Goal: Information Seeking & Learning: Learn about a topic

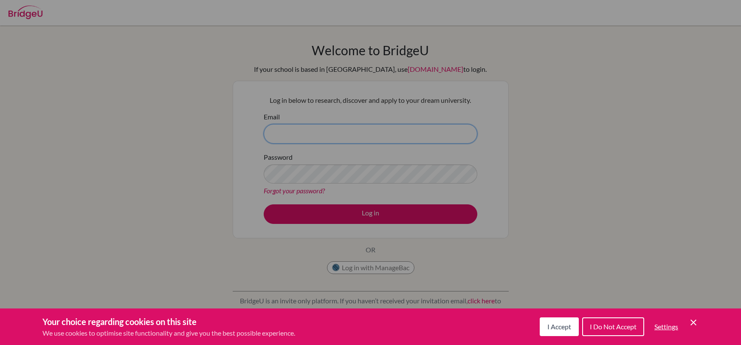
type input "afshinbahiraei@oisankara.net"
click at [549, 329] on span "I Accept" at bounding box center [559, 326] width 24 height 8
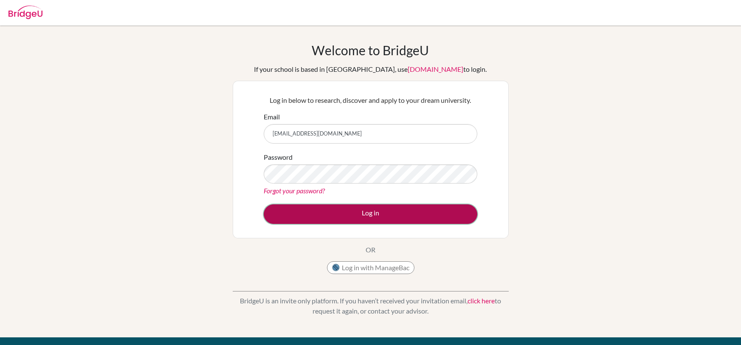
click at [362, 213] on button "Log in" at bounding box center [370, 214] width 213 height 20
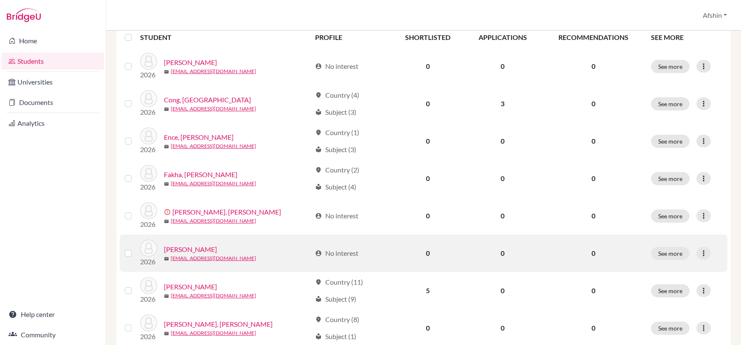
scroll to position [117, 0]
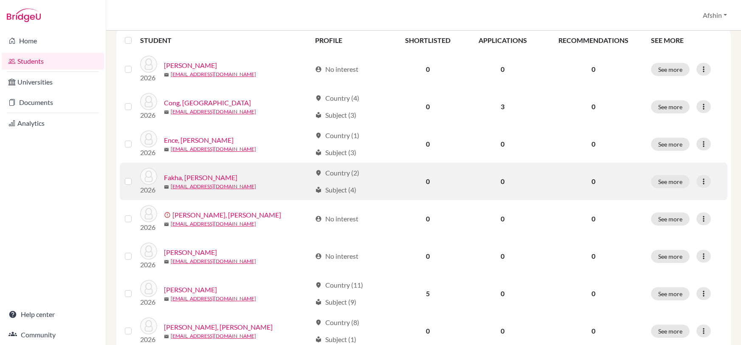
click at [181, 174] on link "Fakha, [PERSON_NAME]" at bounding box center [200, 177] width 73 height 10
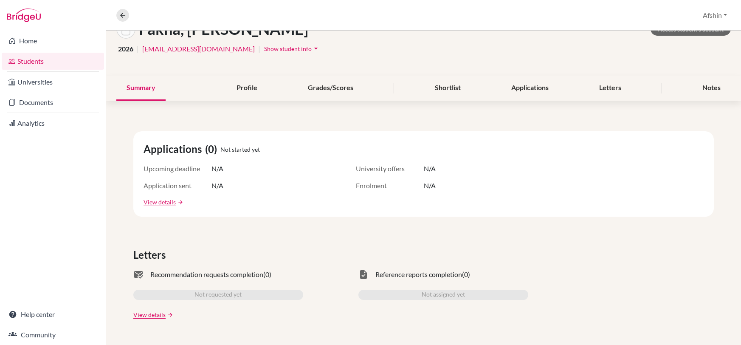
scroll to position [59, 0]
click at [245, 92] on div "Profile" at bounding box center [246, 86] width 41 height 25
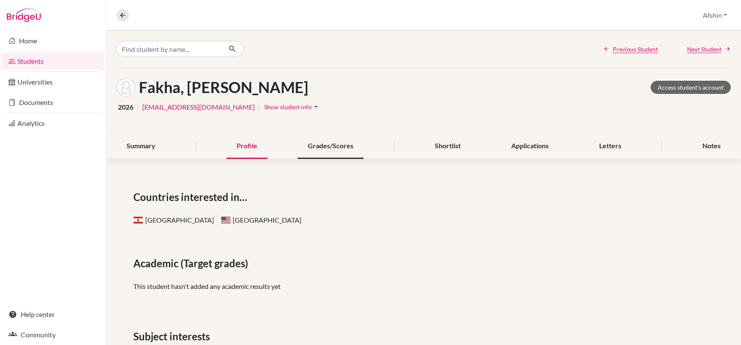
click at [332, 144] on div "Grades/Scores" at bounding box center [330, 146] width 66 height 25
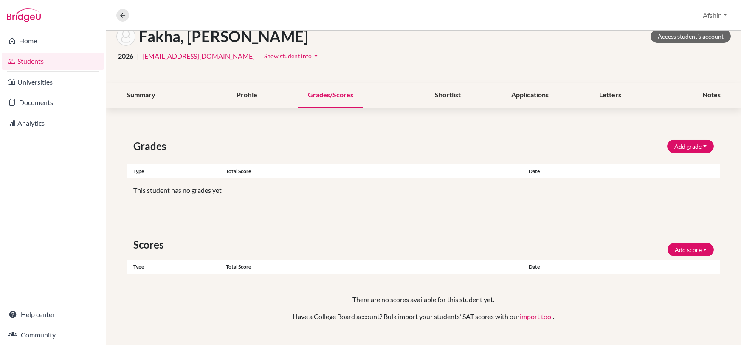
scroll to position [49, 0]
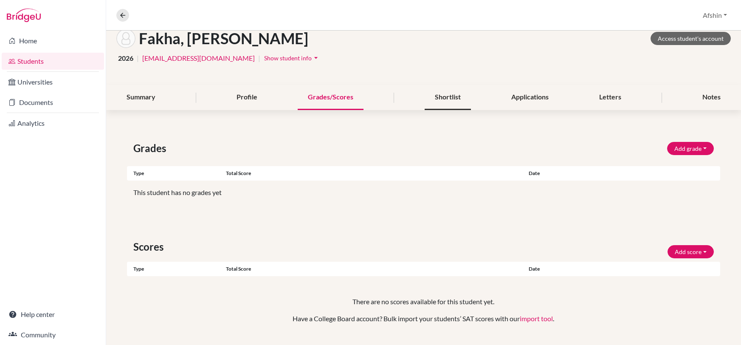
click at [439, 98] on div "Shortlist" at bounding box center [447, 97] width 46 height 25
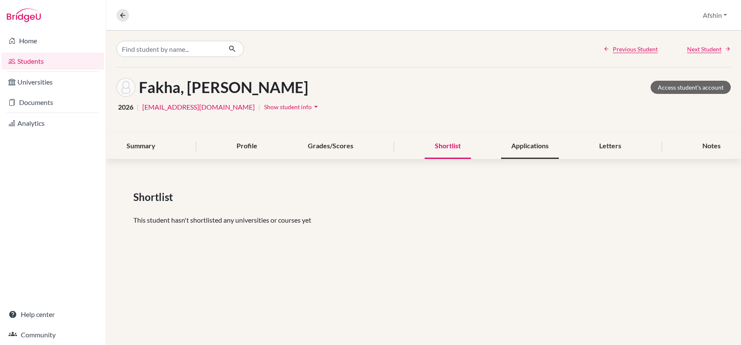
click at [524, 146] on div "Applications" at bounding box center [530, 146] width 58 height 25
click at [602, 149] on div "Letters" at bounding box center [610, 146] width 42 height 25
click at [260, 149] on div "Profile" at bounding box center [246, 146] width 41 height 25
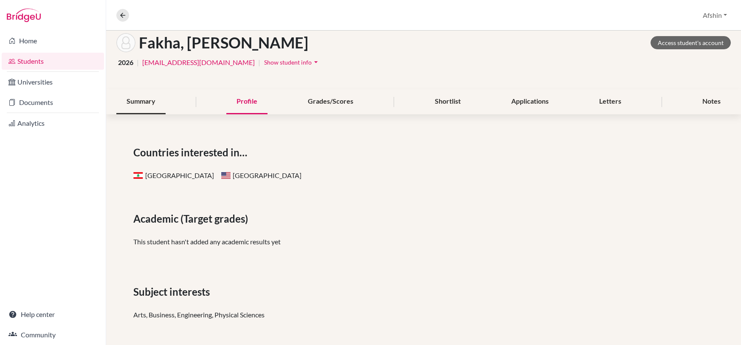
scroll to position [37, 0]
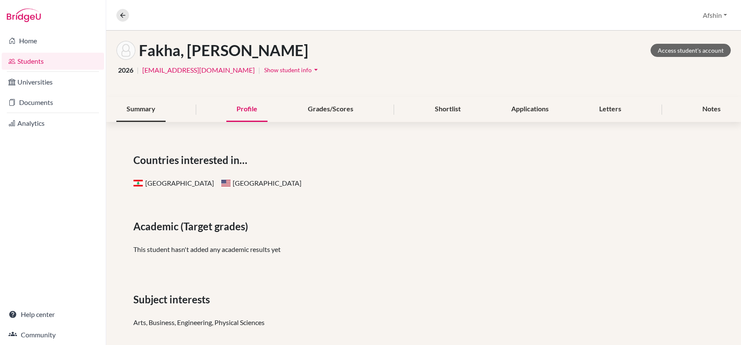
click at [159, 104] on div "Summary" at bounding box center [140, 109] width 49 height 25
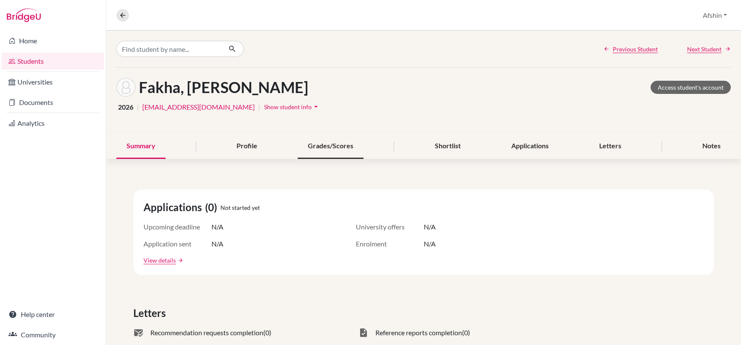
click at [313, 135] on div "Grades/Scores" at bounding box center [330, 146] width 66 height 25
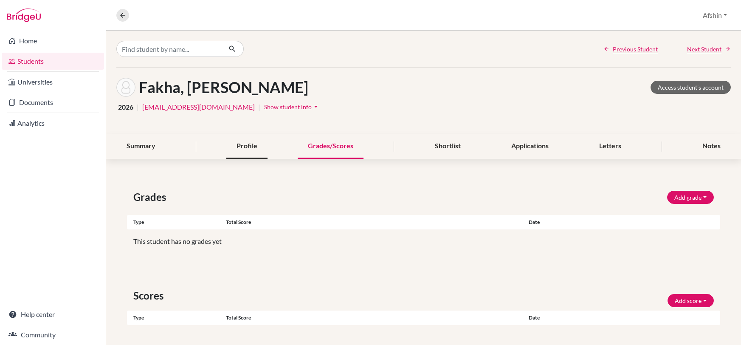
click at [237, 139] on div "Profile" at bounding box center [246, 146] width 41 height 25
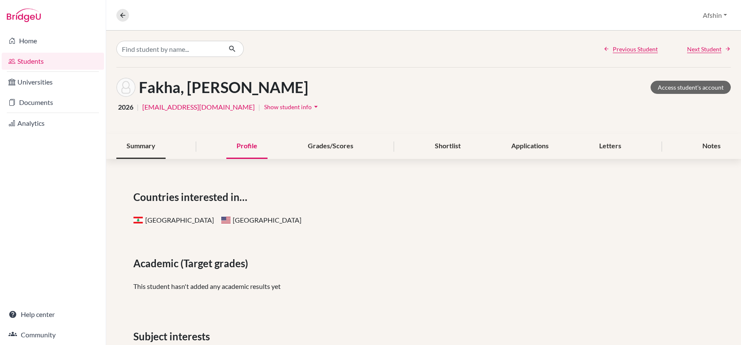
click at [158, 138] on div "Summary" at bounding box center [140, 146] width 49 height 25
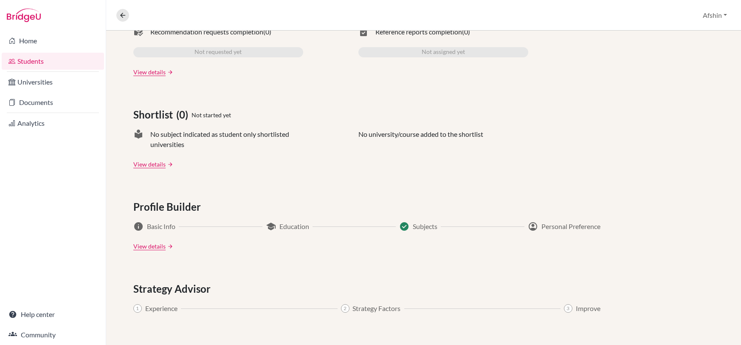
scroll to position [299, 0]
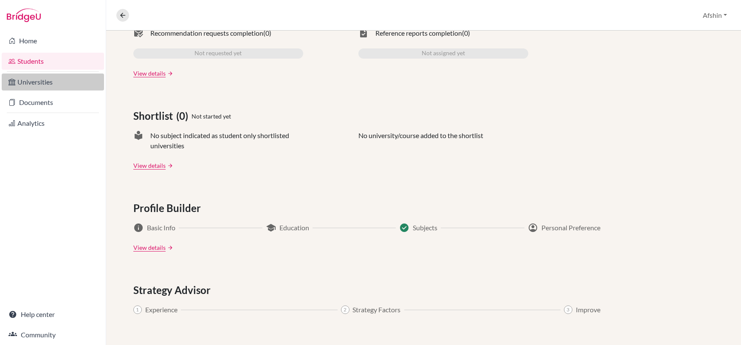
click at [25, 76] on link "Universities" at bounding box center [53, 81] width 102 height 17
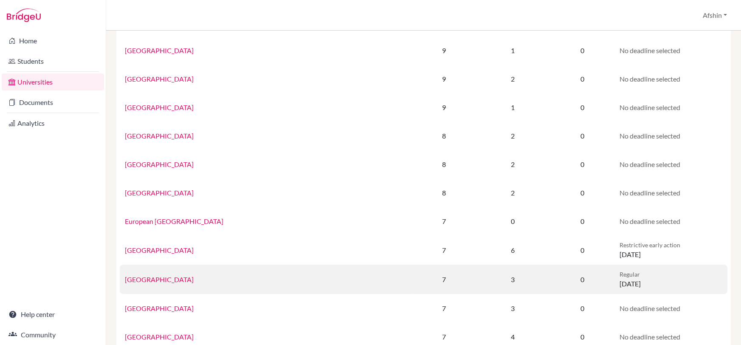
scroll to position [139, 0]
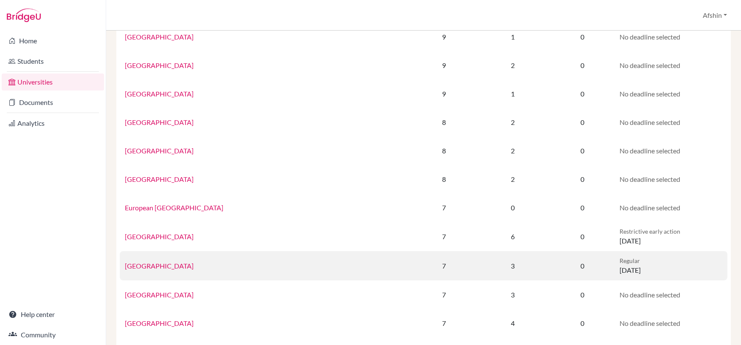
click at [160, 265] on link "Stanford University" at bounding box center [159, 265] width 69 height 8
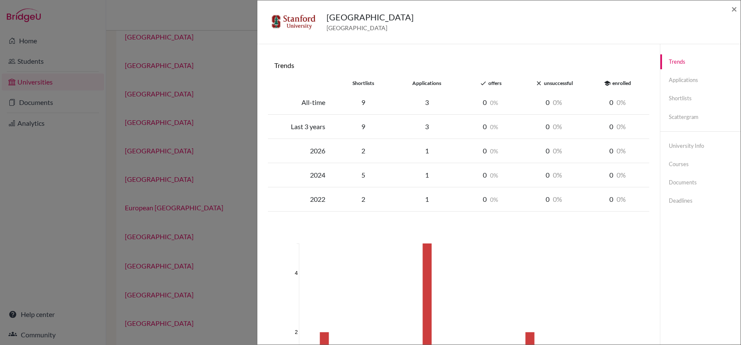
click at [243, 121] on div "Stanford University United States of America × Trends shortlists applications d…" at bounding box center [370, 172] width 741 height 345
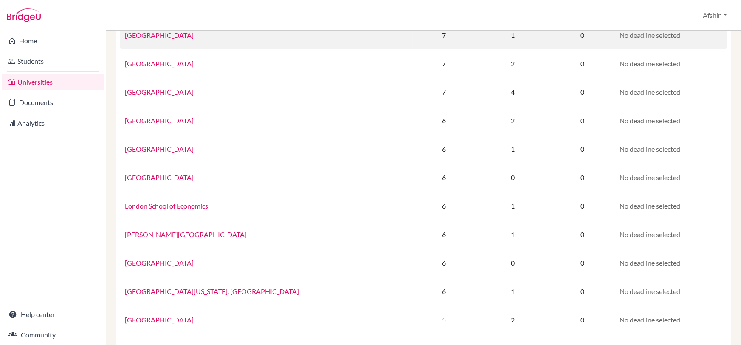
scroll to position [331, 0]
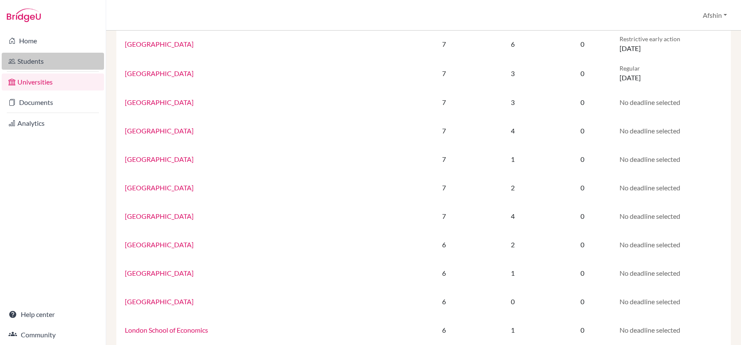
click at [33, 61] on link "Students" at bounding box center [53, 61] width 102 height 17
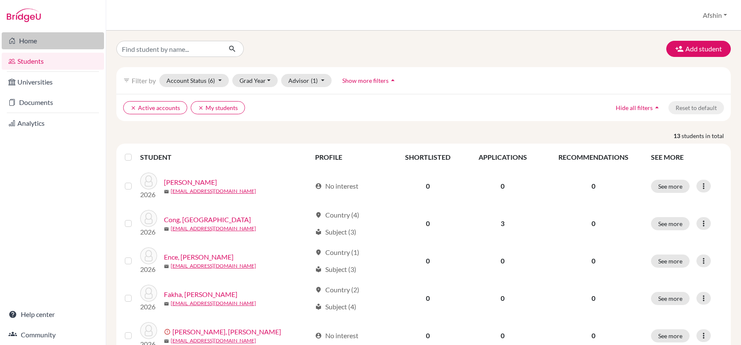
click at [30, 42] on link "Home" at bounding box center [53, 40] width 102 height 17
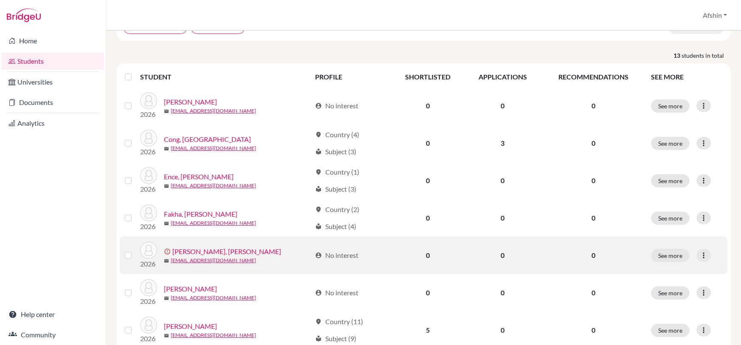
scroll to position [107, 0]
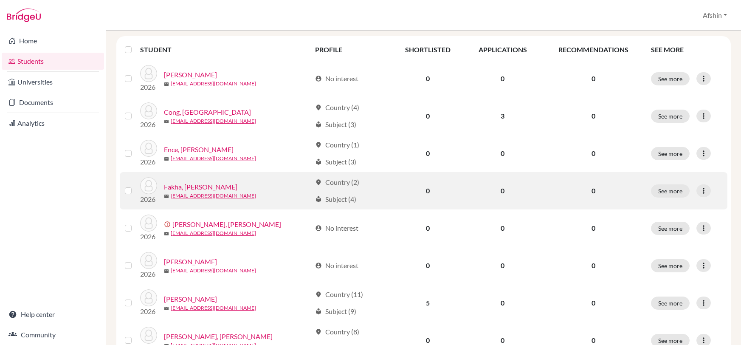
click at [184, 185] on link "Fakha, Malek" at bounding box center [200, 187] width 73 height 10
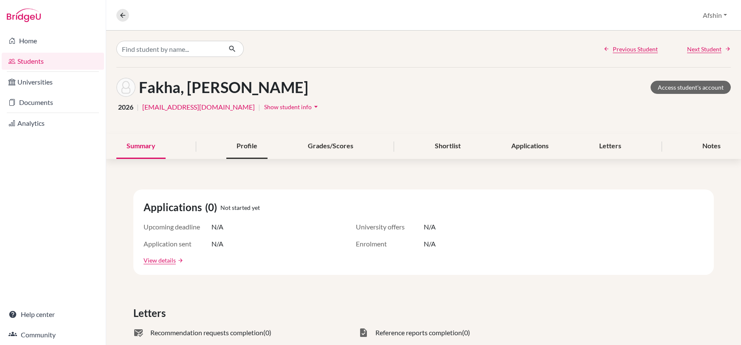
click at [241, 148] on div "Profile" at bounding box center [246, 146] width 41 height 25
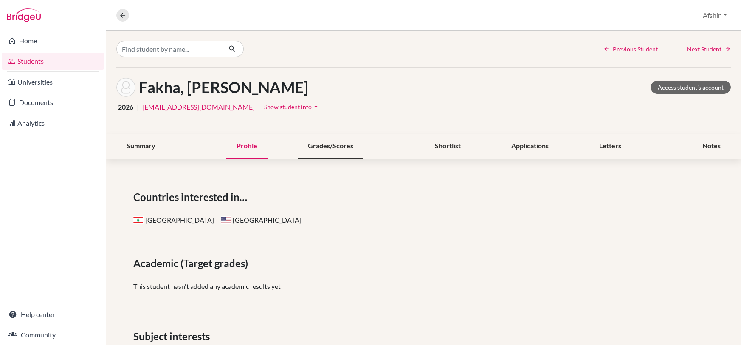
click at [306, 150] on div "Grades/Scores" at bounding box center [330, 146] width 66 height 25
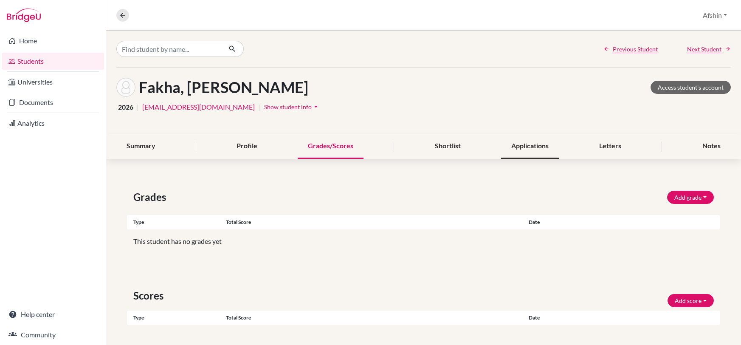
click at [542, 149] on div "Applications" at bounding box center [530, 146] width 58 height 25
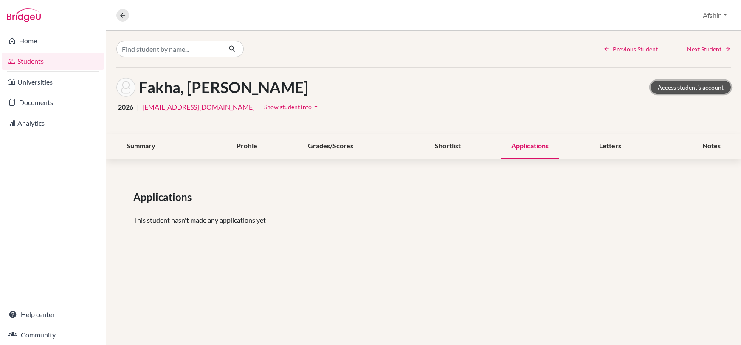
click at [669, 86] on link "Access student's account" at bounding box center [690, 87] width 80 height 13
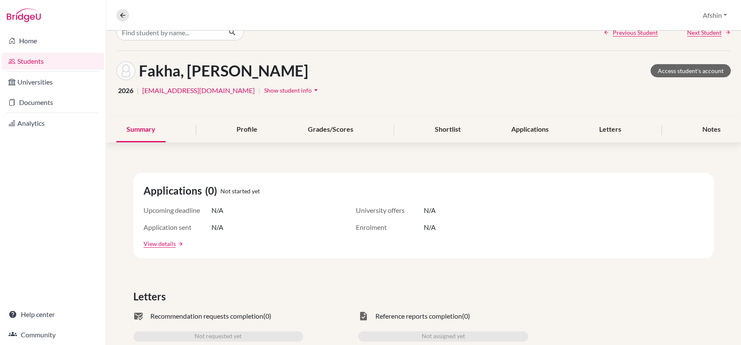
scroll to position [25, 0]
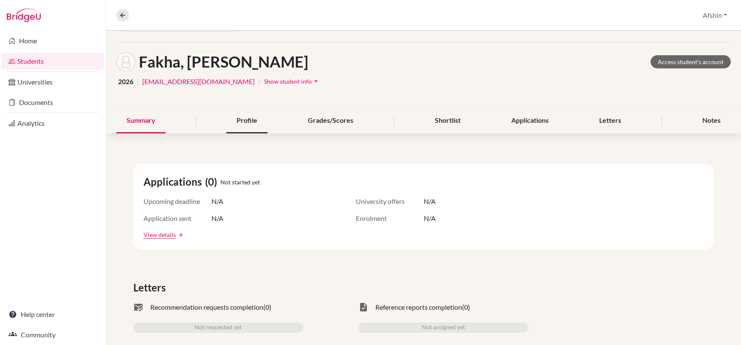
click at [258, 116] on div "Profile" at bounding box center [246, 120] width 41 height 25
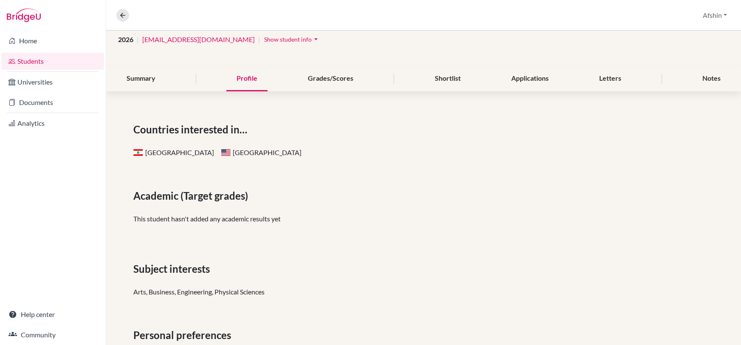
scroll to position [62, 0]
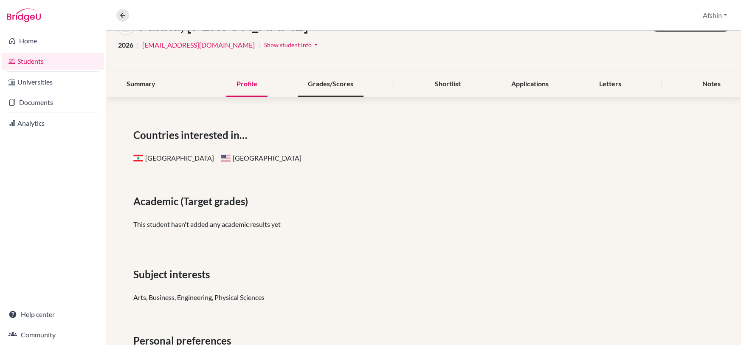
click at [336, 90] on div "Grades/Scores" at bounding box center [330, 84] width 66 height 25
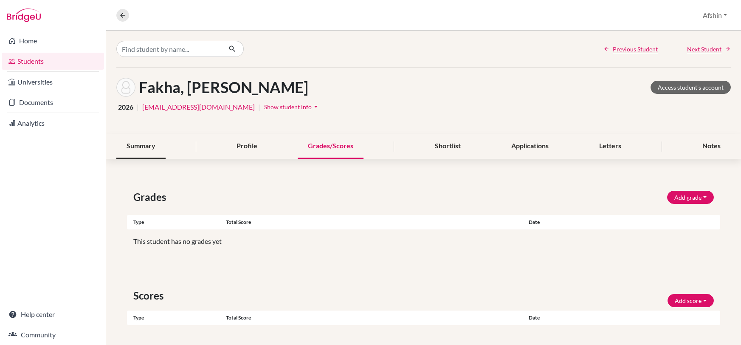
click at [160, 146] on div "Summary" at bounding box center [140, 146] width 49 height 25
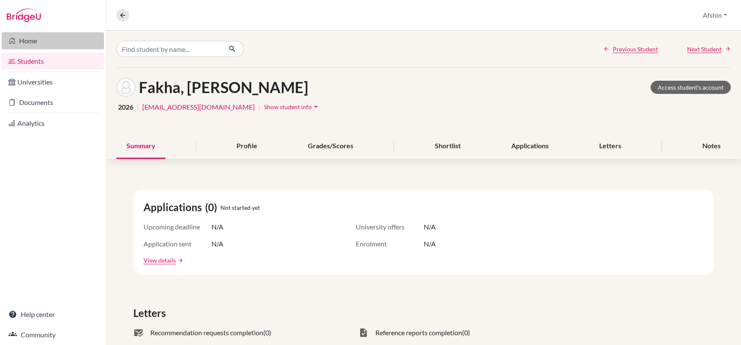
click at [29, 34] on link "Home" at bounding box center [53, 40] width 102 height 17
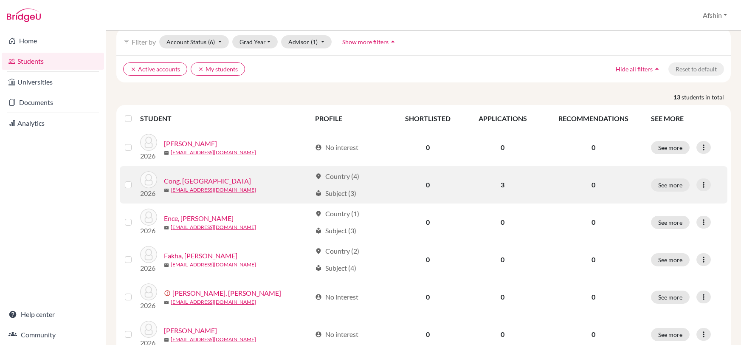
scroll to position [62, 0]
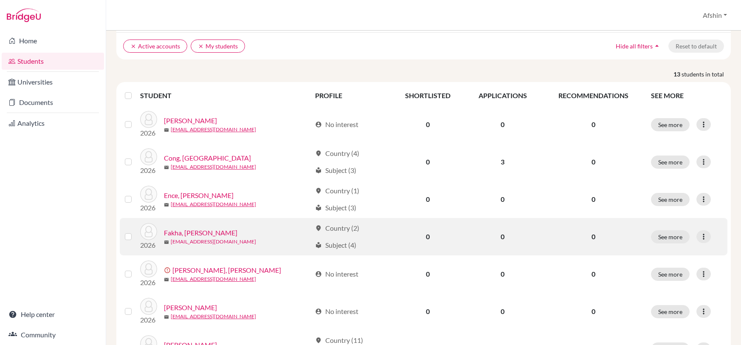
click at [199, 242] on link "fak1947-1@oisankara.net" at bounding box center [213, 242] width 85 height 8
click at [178, 230] on link "Fakha, Malek" at bounding box center [200, 232] width 73 height 10
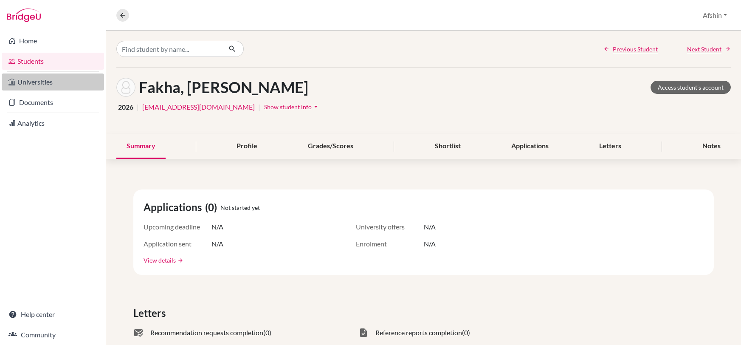
click at [45, 85] on link "Universities" at bounding box center [53, 81] width 102 height 17
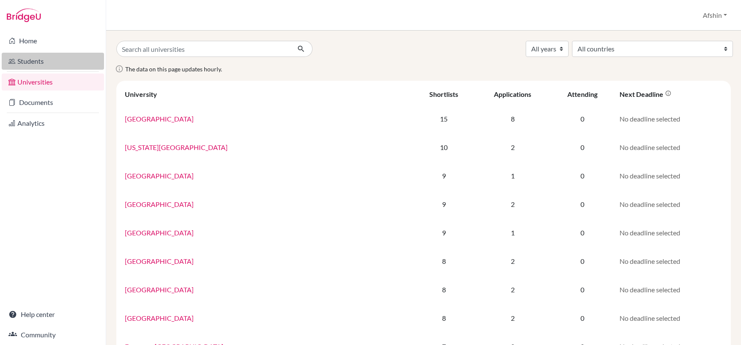
click at [39, 63] on link "Students" at bounding box center [53, 61] width 102 height 17
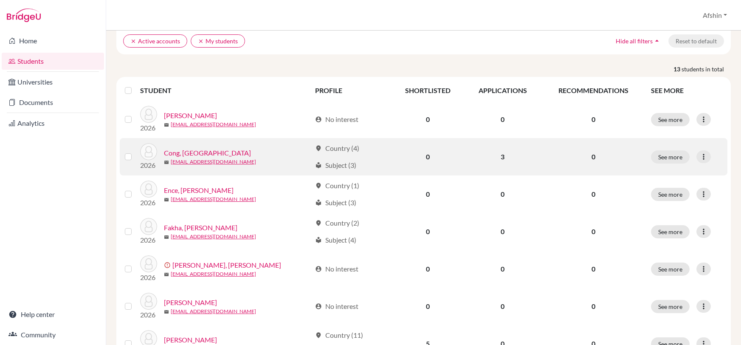
scroll to position [45, 0]
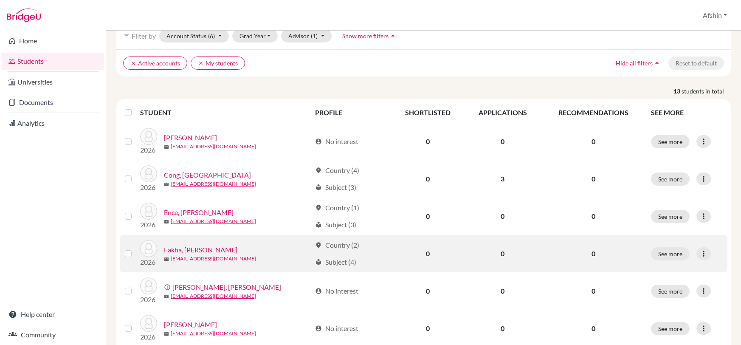
click at [181, 246] on link "Fakha, [PERSON_NAME]" at bounding box center [200, 249] width 73 height 10
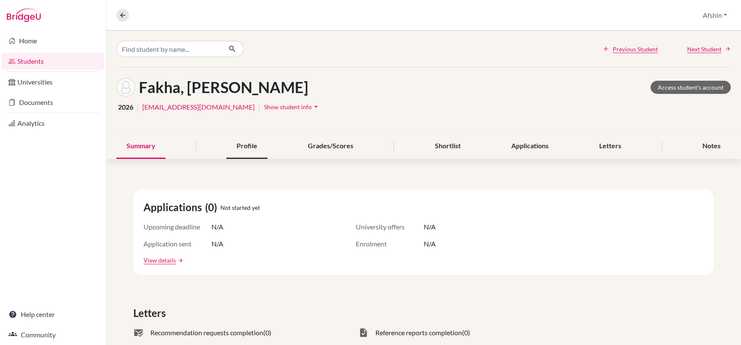
click at [247, 153] on div "Profile" at bounding box center [246, 146] width 41 height 25
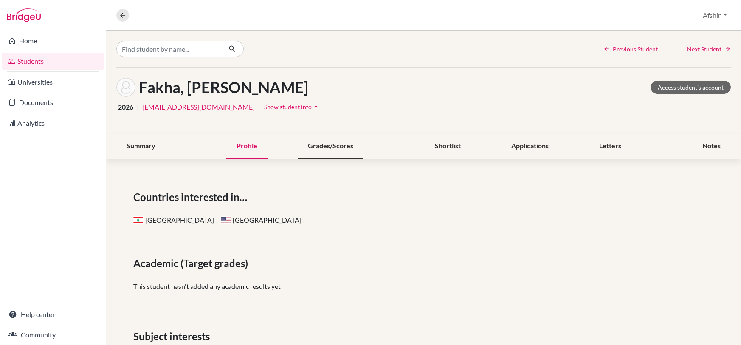
click at [316, 150] on div "Grades/Scores" at bounding box center [330, 146] width 66 height 25
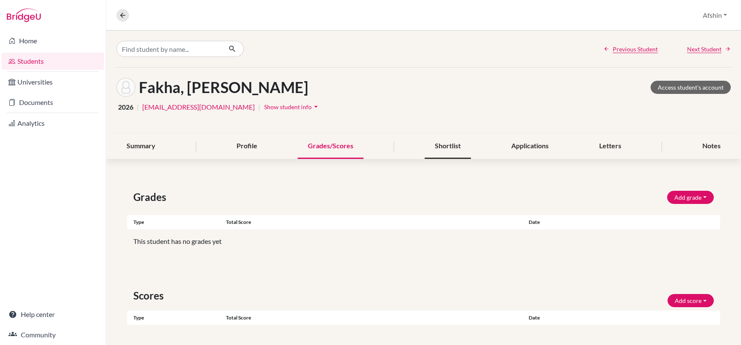
click at [452, 146] on div "Shortlist" at bounding box center [447, 146] width 46 height 25
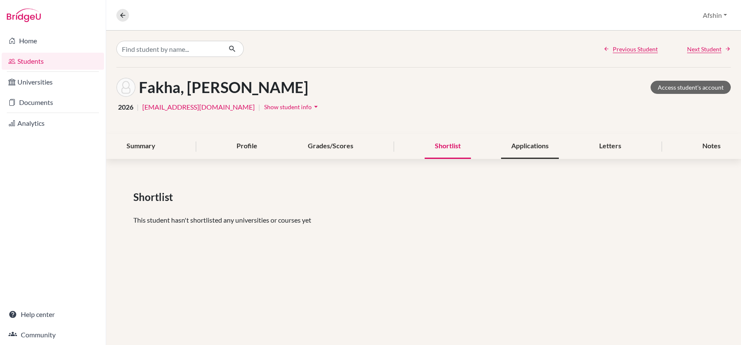
click at [501, 144] on div "Applications" at bounding box center [530, 146] width 58 height 25
click at [595, 147] on div "Letters" at bounding box center [610, 146] width 42 height 25
click at [713, 151] on div "Notes" at bounding box center [711, 146] width 39 height 25
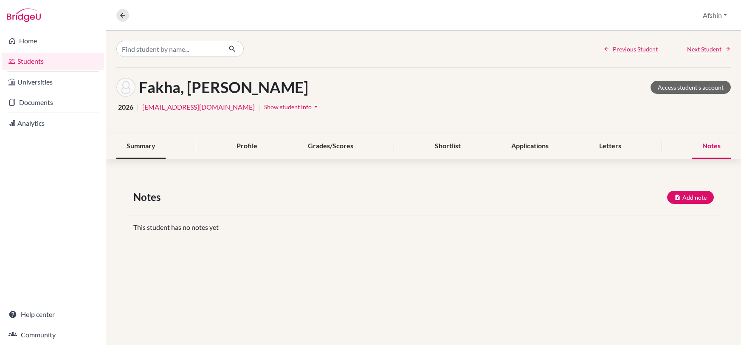
click at [160, 141] on div "Summary" at bounding box center [140, 146] width 49 height 25
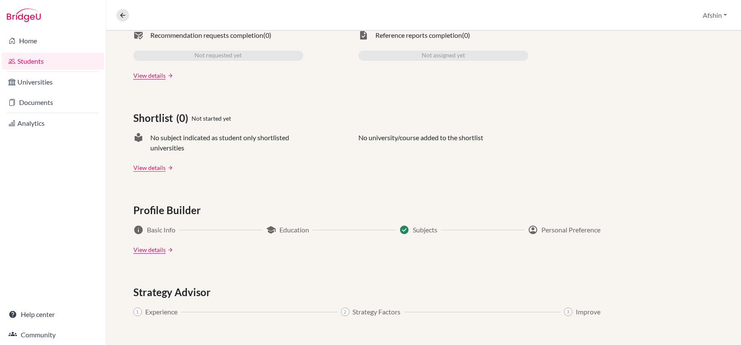
scroll to position [291, 0]
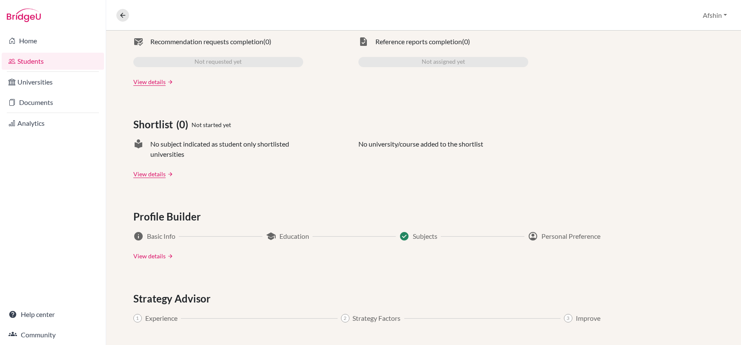
click at [147, 255] on link "View details" at bounding box center [149, 255] width 32 height 9
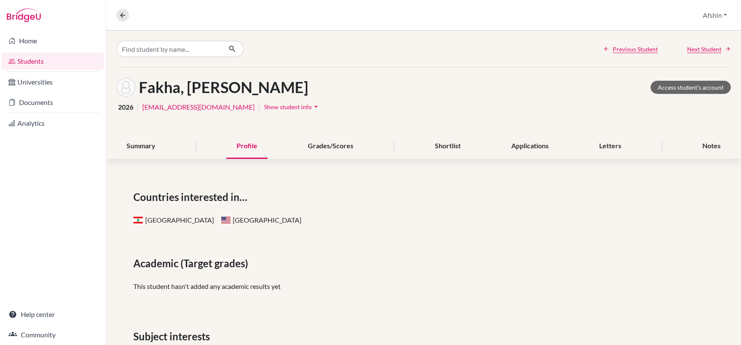
click at [264, 106] on span "Show student info" at bounding box center [288, 106] width 48 height 7
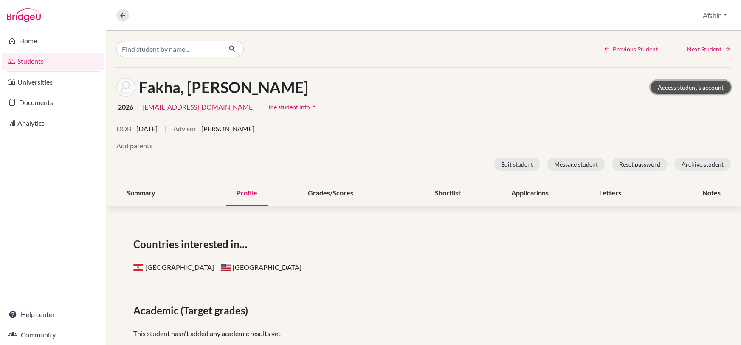
click at [685, 89] on link "Access student's account" at bounding box center [690, 87] width 80 height 13
